Goal: Task Accomplishment & Management: Use online tool/utility

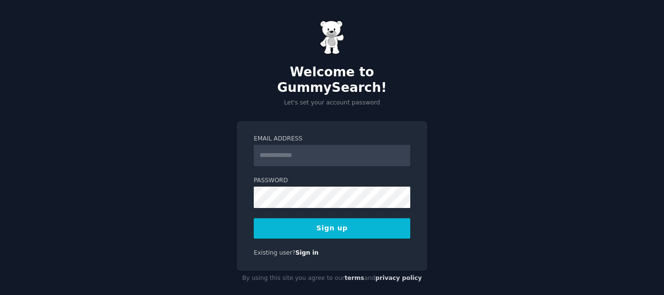
click at [302, 145] on input "Email Address" at bounding box center [332, 155] width 157 height 21
type input "**********"
click at [242, 192] on div "**********" at bounding box center [332, 196] width 191 height 150
click at [354, 218] on button "Sign up" at bounding box center [332, 228] width 157 height 20
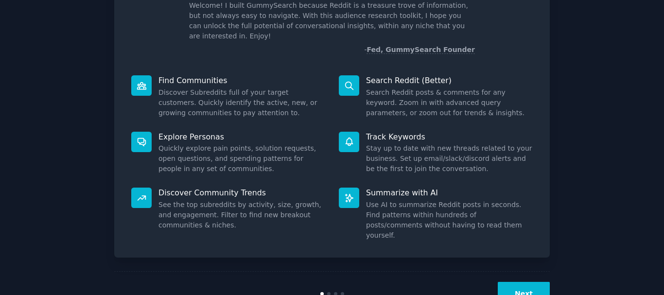
scroll to position [86, 0]
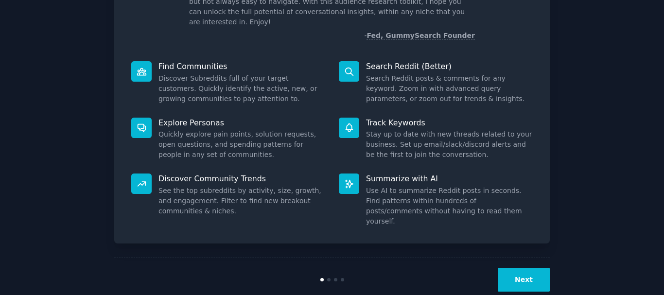
click at [535, 268] on button "Next" at bounding box center [524, 280] width 52 height 24
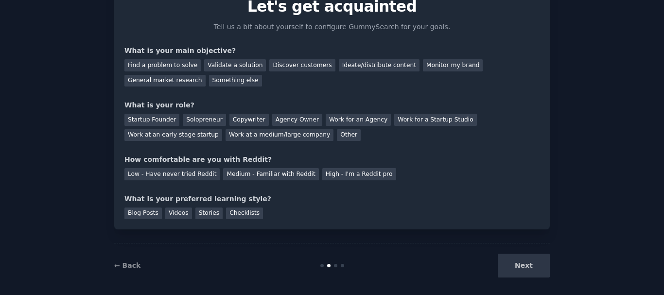
scroll to position [53, 0]
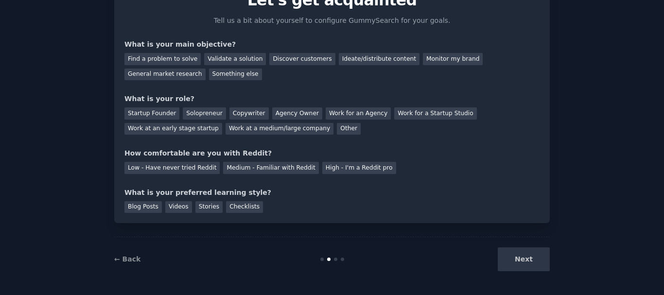
click at [540, 263] on div "Next" at bounding box center [476, 259] width 145 height 24
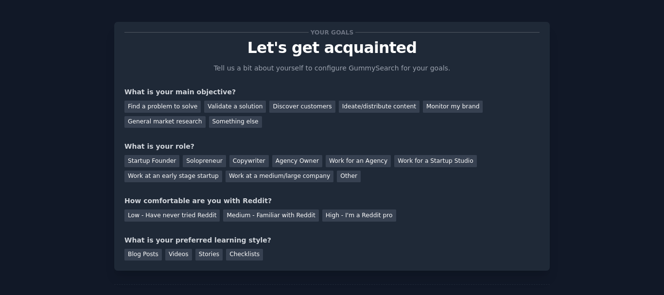
scroll to position [0, 0]
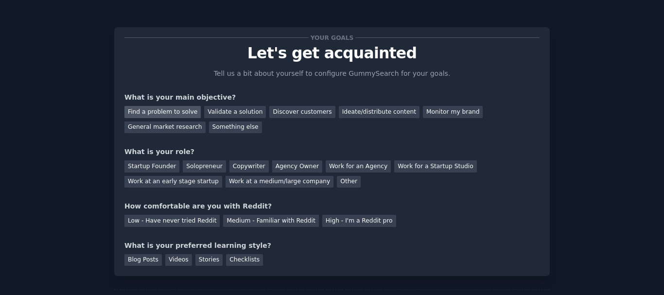
click at [174, 115] on div "Find a problem to solve" at bounding box center [162, 112] width 76 height 12
click at [141, 168] on div "Startup Founder" at bounding box center [151, 166] width 55 height 12
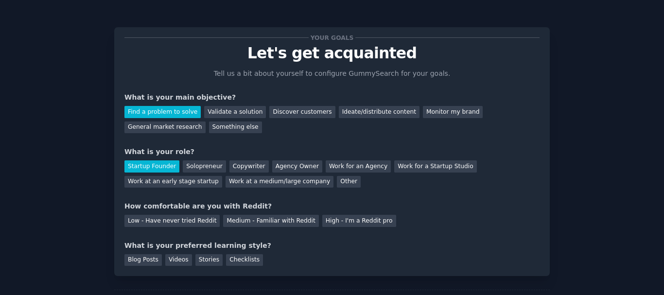
scroll to position [53, 0]
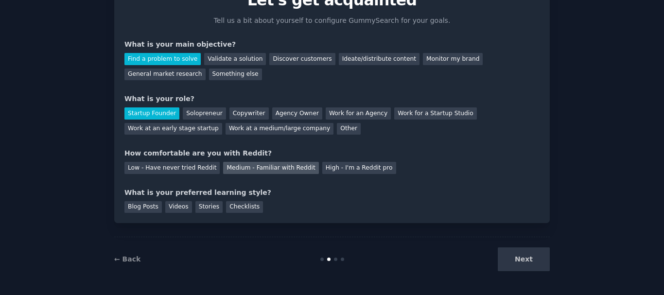
click at [252, 168] on div "Medium - Familiar with Reddit" at bounding box center [270, 168] width 95 height 12
click at [239, 209] on div "Checklists" at bounding box center [244, 207] width 37 height 12
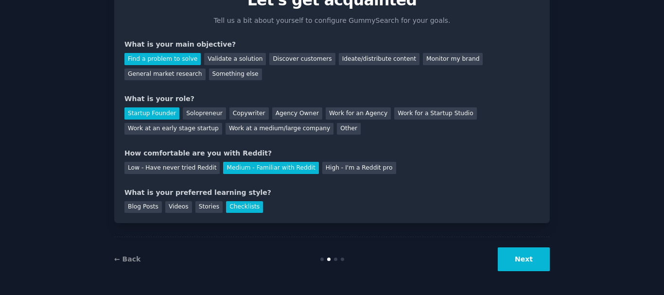
click at [523, 263] on button "Next" at bounding box center [524, 259] width 52 height 24
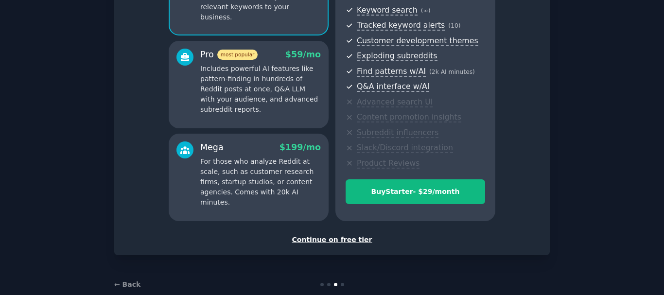
scroll to position [158, 0]
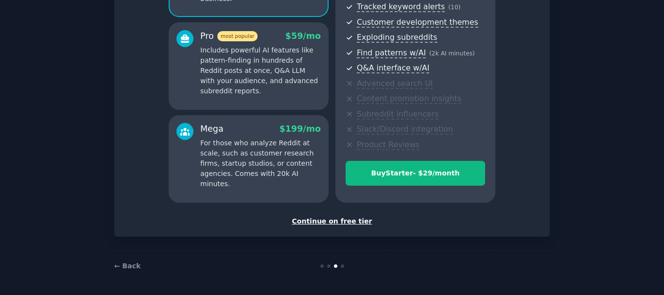
click at [335, 221] on div "Continue on free tier" at bounding box center [331, 221] width 415 height 10
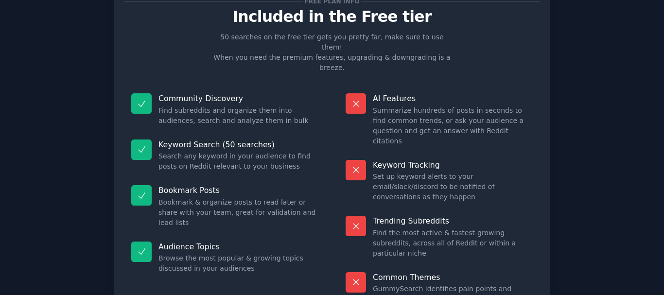
scroll to position [84, 0]
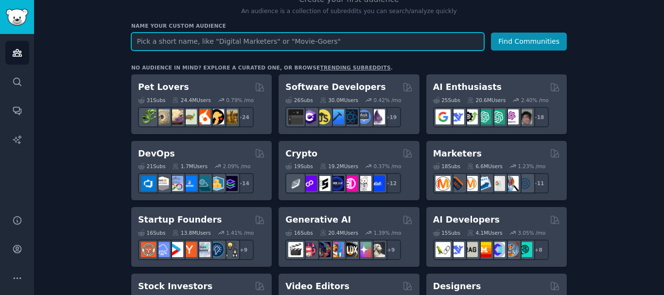
scroll to position [97, 0]
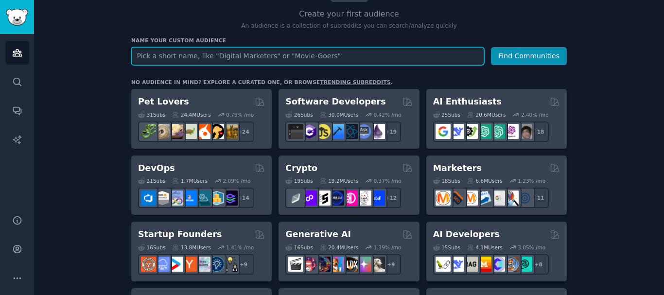
click at [343, 57] on input "text" at bounding box center [307, 56] width 353 height 18
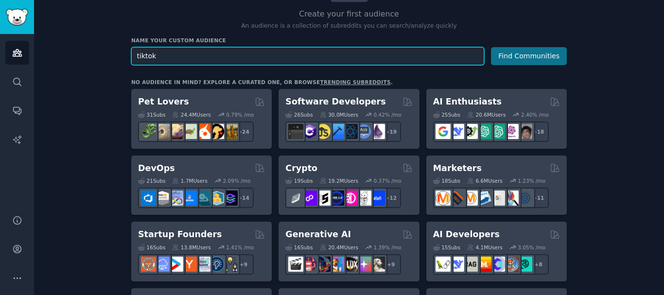
type input "tiktok"
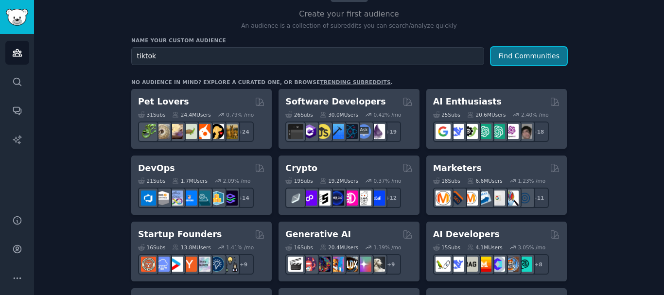
click at [523, 52] on button "Find Communities" at bounding box center [529, 56] width 76 height 18
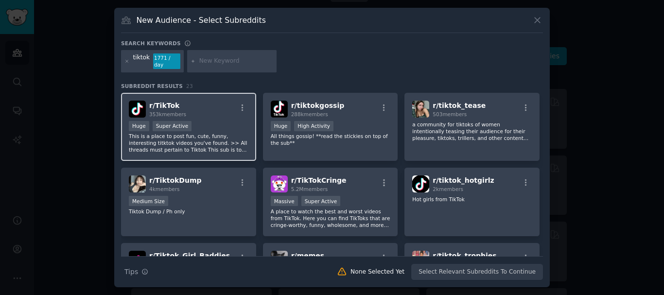
click at [212, 140] on p "This is a place to post fun, cute, funny, interesting titktok videos you've fou…" at bounding box center [189, 143] width 120 height 20
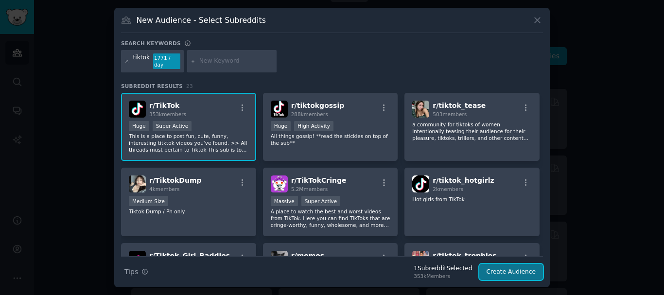
click at [516, 270] on button "Create Audience" at bounding box center [511, 272] width 64 height 17
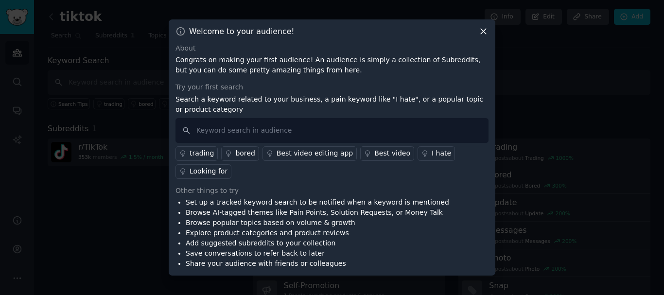
click at [197, 174] on div "Looking for" at bounding box center [209, 171] width 38 height 10
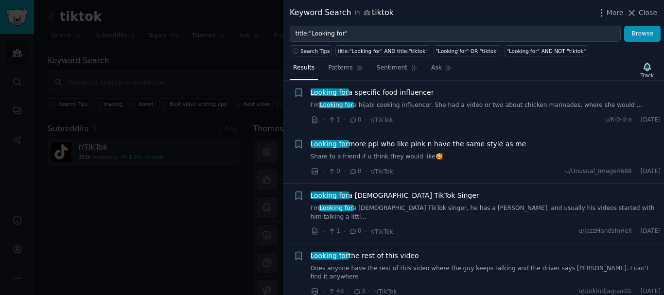
scroll to position [438, 0]
